Goal: Task Accomplishment & Management: Manage account settings

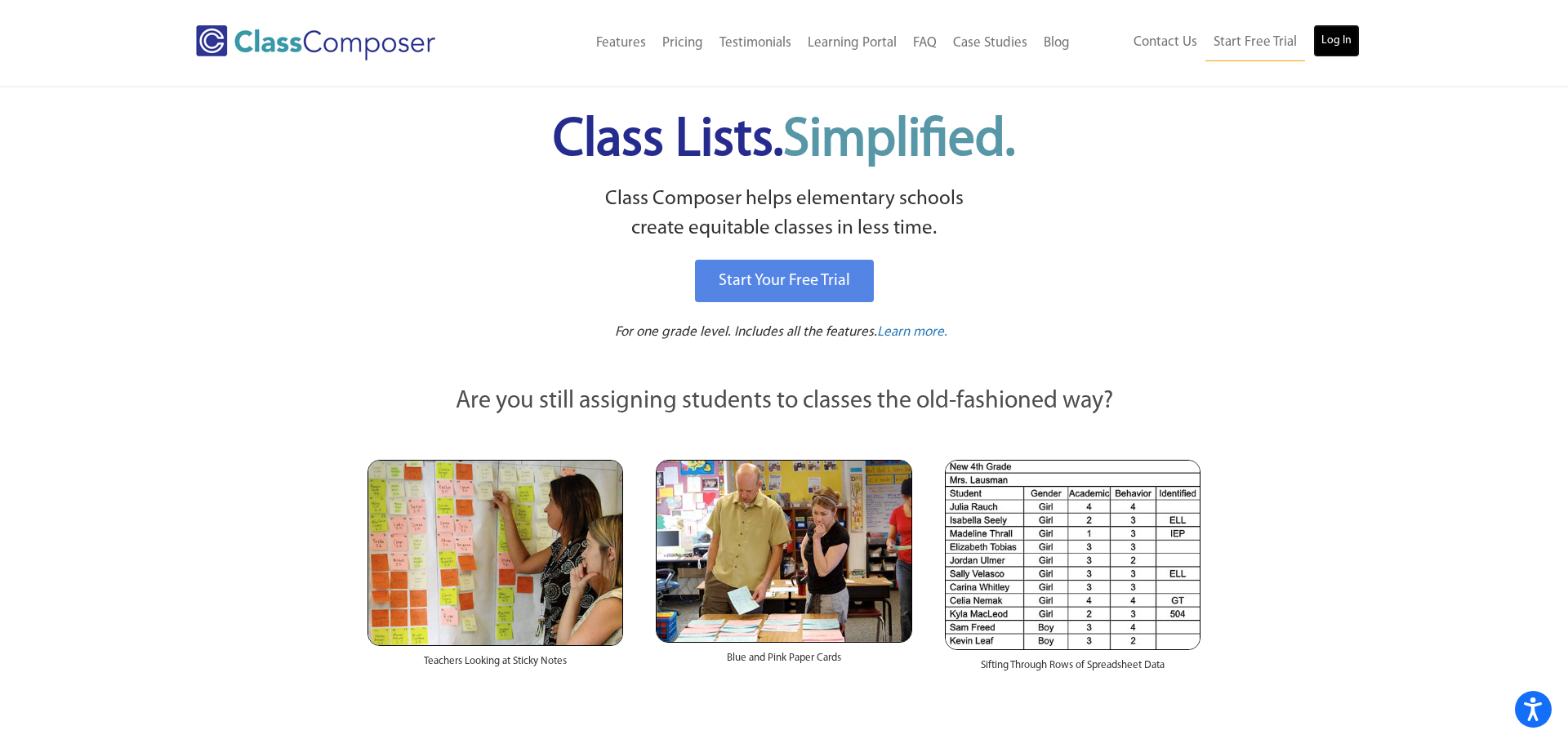
click at [1348, 37] on link "Log In" at bounding box center [1336, 41] width 47 height 32
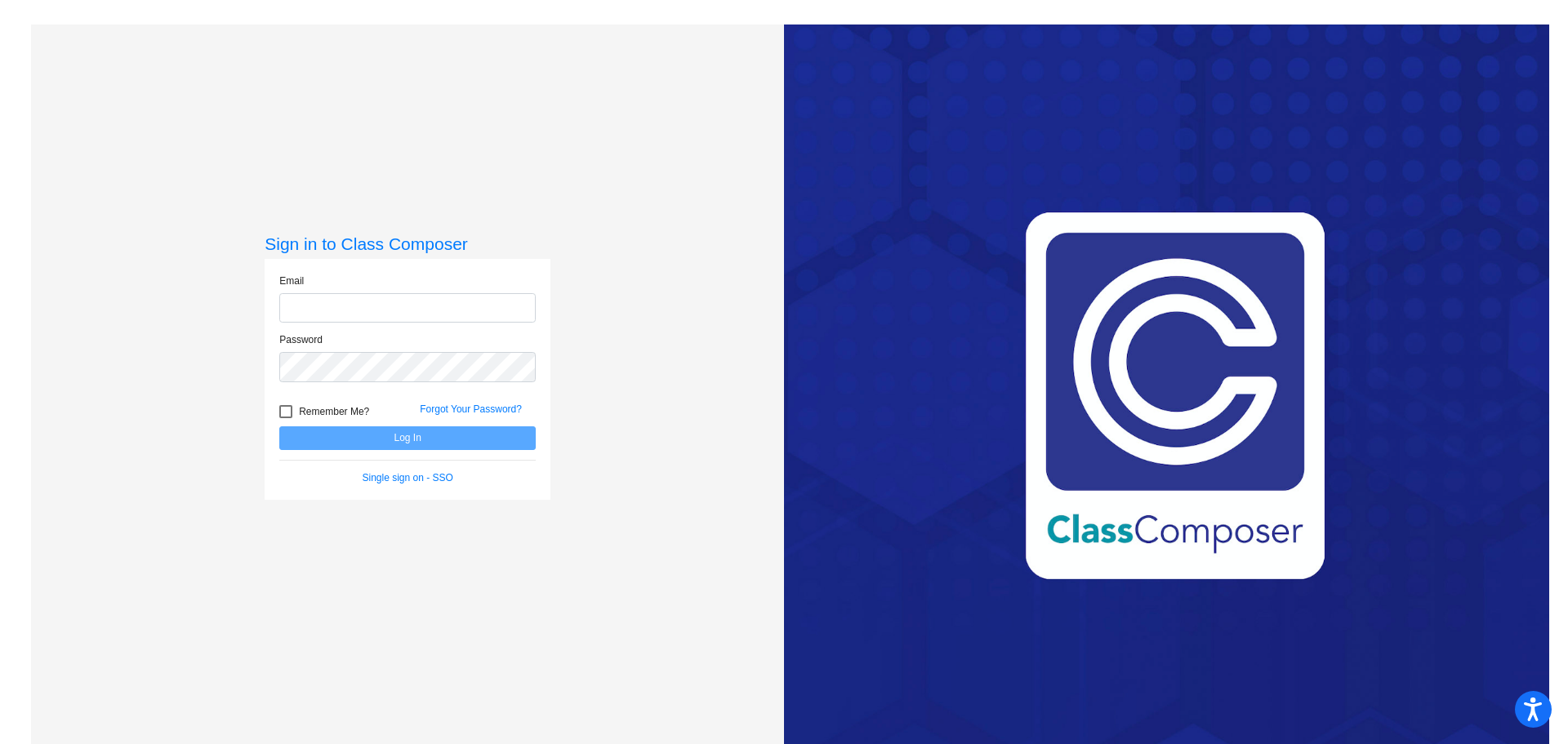
type input "christie_page@lkstevens.wednet.edu"
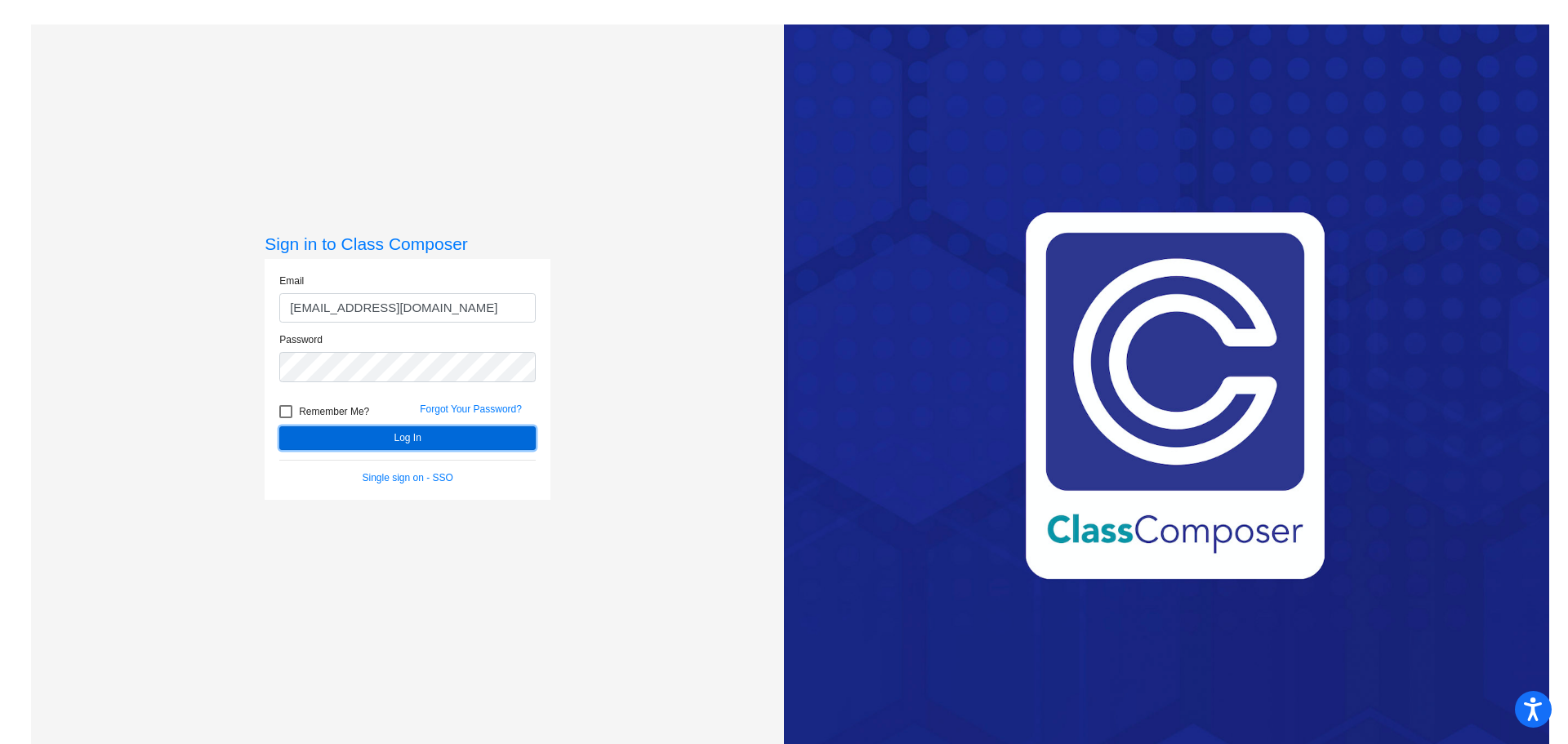
click at [395, 438] on button "Log In" at bounding box center [407, 438] width 256 height 24
